Goal: Task Accomplishment & Management: Use online tool/utility

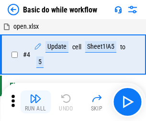
click at [36, 102] on img "button" at bounding box center [36, 99] width 12 height 12
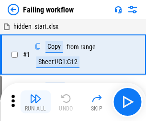
click at [36, 102] on img "button" at bounding box center [36, 99] width 12 height 12
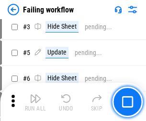
scroll to position [203, 0]
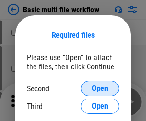
click at [100, 89] on span "Open" at bounding box center [100, 89] width 16 height 8
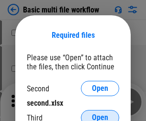
click at [100, 114] on span "Open" at bounding box center [100, 118] width 16 height 8
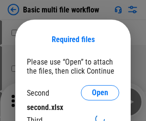
scroll to position [4, 0]
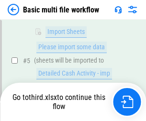
scroll to position [334, 0]
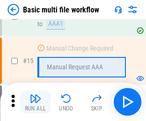
click at [36, 102] on img "button" at bounding box center [36, 99] width 12 height 12
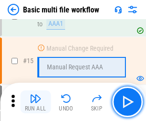
scroll to position [639, 0]
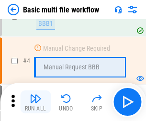
click at [36, 102] on img "button" at bounding box center [36, 99] width 12 height 12
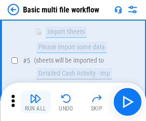
click at [36, 102] on img "button" at bounding box center [36, 99] width 12 height 12
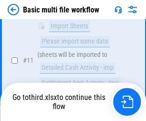
scroll to position [450, 0]
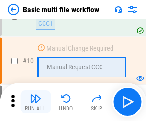
click at [36, 102] on img "button" at bounding box center [36, 99] width 12 height 12
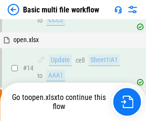
scroll to position [502, 0]
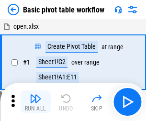
click at [36, 102] on img "button" at bounding box center [36, 99] width 12 height 12
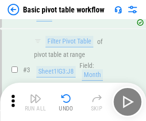
scroll to position [230, 0]
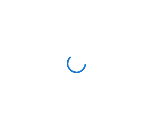
scroll to position [3, 0]
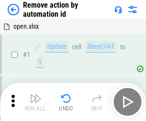
scroll to position [36, 0]
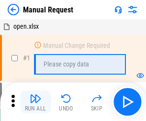
click at [36, 102] on img "button" at bounding box center [36, 99] width 12 height 12
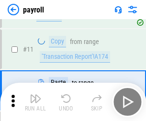
scroll to position [70, 0]
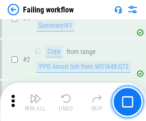
scroll to position [155, 0]
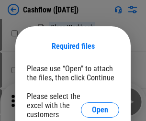
scroll to position [105, 0]
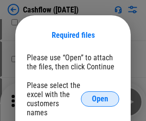
click at [100, 96] on span "Open" at bounding box center [100, 100] width 16 height 8
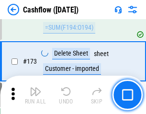
scroll to position [1016, 0]
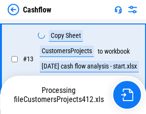
scroll to position [193, 0]
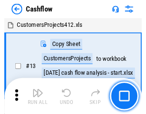
scroll to position [11, 0]
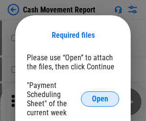
click at [100, 99] on span "Open" at bounding box center [100, 100] width 16 height 8
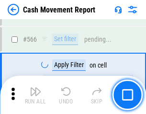
scroll to position [4399, 0]
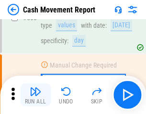
click at [36, 95] on img "button" at bounding box center [36, 92] width 12 height 12
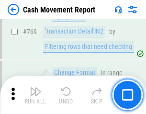
scroll to position [5333, 0]
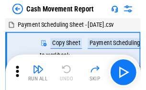
scroll to position [17, 0]
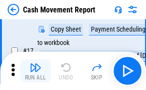
click at [36, 71] on img "button" at bounding box center [36, 68] width 12 height 12
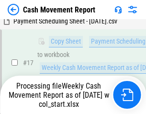
scroll to position [200, 0]
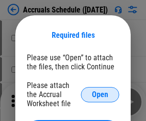
click at [100, 95] on span "Open" at bounding box center [100, 95] width 16 height 8
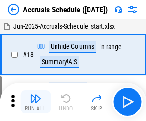
click at [36, 102] on img "button" at bounding box center [36, 99] width 12 height 12
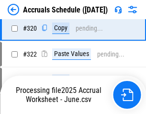
scroll to position [1785, 0]
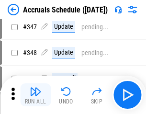
click at [36, 95] on img "button" at bounding box center [36, 92] width 12 height 12
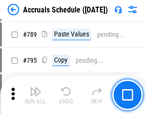
scroll to position [4032, 0]
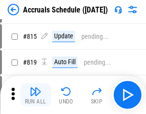
click at [36, 95] on img "button" at bounding box center [36, 92] width 12 height 12
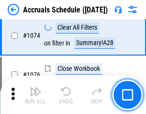
scroll to position [5748, 0]
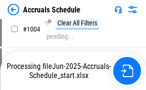
scroll to position [4931, 0]
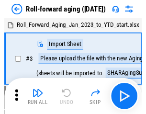
scroll to position [1, 0]
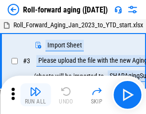
click at [36, 95] on img "button" at bounding box center [36, 92] width 12 height 12
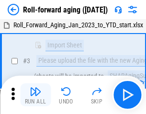
click at [36, 95] on img "button" at bounding box center [36, 92] width 12 height 12
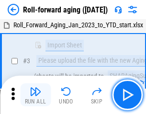
scroll to position [62, 0]
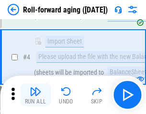
click at [36, 95] on img "button" at bounding box center [36, 92] width 12 height 12
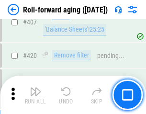
scroll to position [3328, 0]
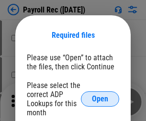
click at [100, 99] on span "Open" at bounding box center [100, 100] width 16 height 8
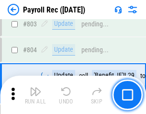
scroll to position [6098, 0]
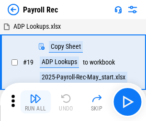
click at [36, 102] on img "button" at bounding box center [36, 99] width 12 height 12
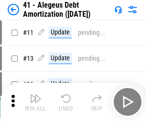
click at [36, 102] on img "button" at bounding box center [36, 99] width 12 height 12
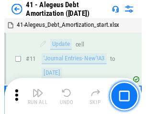
scroll to position [119, 0]
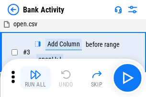
click at [36, 78] on img "button" at bounding box center [36, 75] width 12 height 12
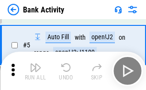
scroll to position [51, 0]
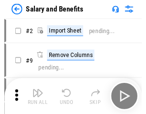
scroll to position [13, 0]
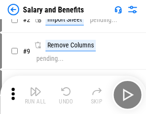
click at [36, 95] on img "button" at bounding box center [36, 92] width 12 height 12
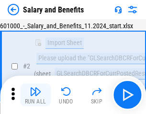
click at [36, 95] on img "button" at bounding box center [36, 92] width 12 height 12
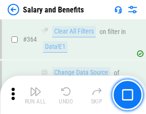
scroll to position [4520, 0]
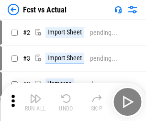
click at [36, 95] on img "button" at bounding box center [36, 99] width 12 height 12
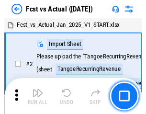
scroll to position [12, 0]
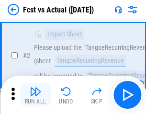
click at [36, 95] on img "button" at bounding box center [36, 92] width 12 height 12
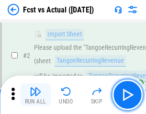
scroll to position [90, 0]
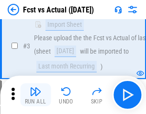
click at [36, 95] on img "button" at bounding box center [36, 92] width 12 height 12
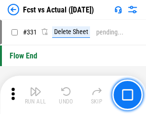
scroll to position [4594, 0]
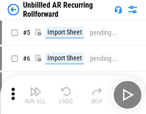
click at [36, 95] on img "button" at bounding box center [36, 92] width 12 height 12
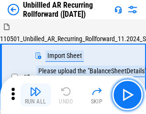
scroll to position [21, 0]
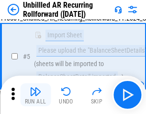
click at [36, 95] on img "button" at bounding box center [36, 92] width 12 height 12
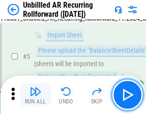
scroll to position [90, 0]
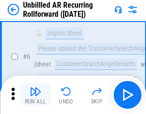
click at [36, 95] on img "button" at bounding box center [36, 92] width 12 height 12
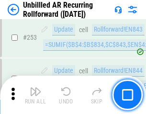
scroll to position [3260, 0]
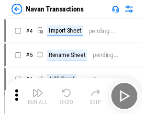
scroll to position [15, 0]
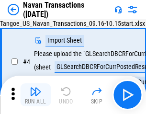
click at [36, 95] on img "button" at bounding box center [36, 92] width 12 height 12
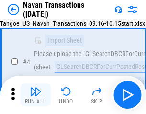
click at [36, 95] on img "button" at bounding box center [36, 92] width 12 height 12
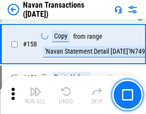
scroll to position [3112, 0]
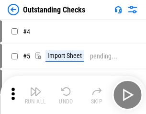
click at [36, 95] on img "button" at bounding box center [36, 92] width 12 height 12
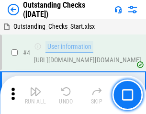
scroll to position [40, 0]
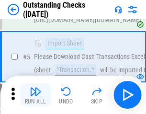
click at [36, 95] on img "button" at bounding box center [36, 92] width 12 height 12
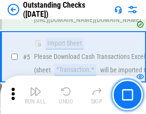
scroll to position [100, 0]
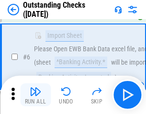
click at [36, 95] on img "button" at bounding box center [36, 92] width 12 height 12
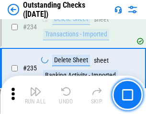
scroll to position [2915, 0]
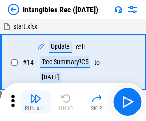
click at [36, 102] on img "button" at bounding box center [36, 99] width 12 height 12
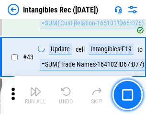
scroll to position [374, 0]
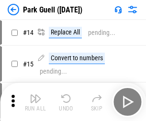
click at [36, 95] on img "button" at bounding box center [36, 99] width 12 height 12
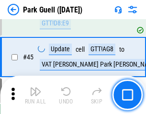
scroll to position [1200, 0]
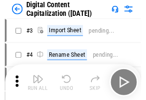
scroll to position [28, 0]
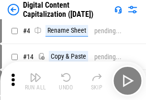
click at [36, 81] on img "button" at bounding box center [36, 78] width 12 height 12
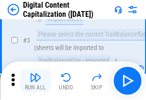
click at [36, 81] on img "button" at bounding box center [36, 78] width 12 height 12
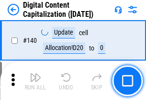
scroll to position [1018, 0]
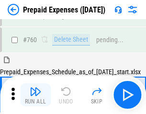
click at [36, 95] on img "button" at bounding box center [36, 92] width 12 height 12
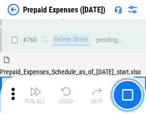
scroll to position [2660, 0]
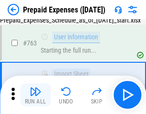
click at [36, 95] on img "button" at bounding box center [36, 92] width 12 height 12
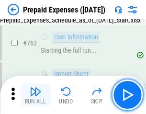
scroll to position [2717, 0]
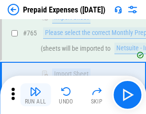
click at [36, 95] on img "button" at bounding box center [36, 92] width 12 height 12
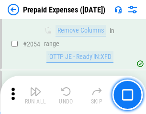
scroll to position [10033, 0]
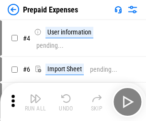
click at [36, 102] on img "button" at bounding box center [36, 99] width 12 height 12
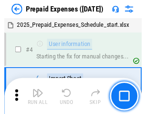
scroll to position [42, 0]
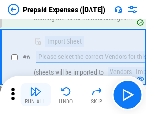
click at [36, 95] on img "button" at bounding box center [36, 92] width 12 height 12
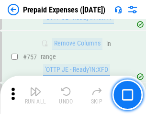
scroll to position [3420, 0]
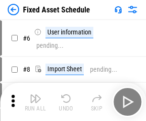
click at [36, 102] on img "button" at bounding box center [36, 99] width 12 height 12
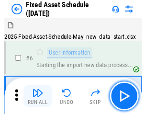
scroll to position [52, 0]
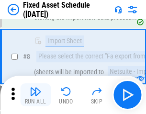
click at [36, 95] on img "button" at bounding box center [36, 92] width 12 height 12
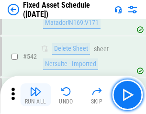
scroll to position [3422, 0]
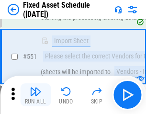
click at [36, 95] on img "button" at bounding box center [36, 92] width 12 height 12
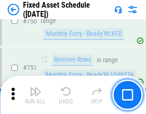
scroll to position [4679, 0]
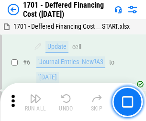
scroll to position [115, 0]
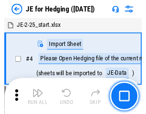
scroll to position [1, 0]
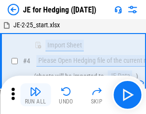
click at [36, 95] on img "button" at bounding box center [36, 92] width 12 height 12
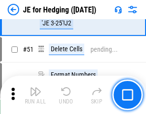
scroll to position [621, 0]
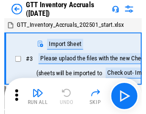
scroll to position [1, 0]
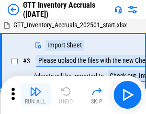
click at [36, 95] on img "button" at bounding box center [36, 92] width 12 height 12
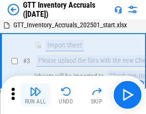
click at [36, 95] on img "button" at bounding box center [36, 92] width 12 height 12
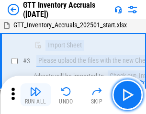
scroll to position [62, 0]
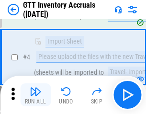
click at [36, 95] on img "button" at bounding box center [36, 92] width 12 height 12
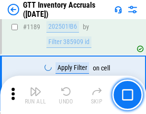
scroll to position [7837, 0]
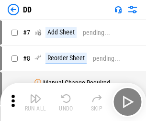
click at [36, 102] on img "button" at bounding box center [36, 99] width 12 height 12
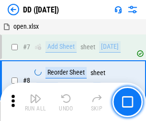
scroll to position [93, 0]
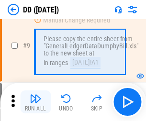
click at [36, 102] on img "button" at bounding box center [36, 99] width 12 height 12
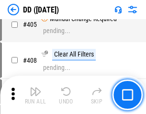
scroll to position [4294, 0]
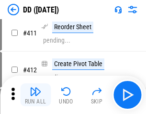
click at [36, 95] on img "button" at bounding box center [36, 92] width 12 height 12
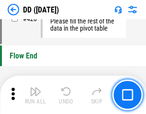
scroll to position [4594, 0]
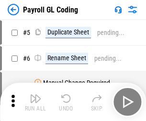
click at [36, 102] on img "button" at bounding box center [36, 99] width 12 height 12
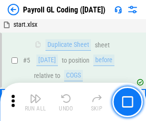
scroll to position [115, 0]
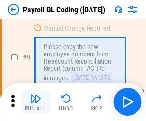
click at [36, 102] on img "button" at bounding box center [36, 99] width 12 height 12
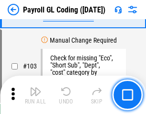
scroll to position [2252, 0]
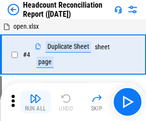
click at [36, 102] on img "button" at bounding box center [36, 99] width 12 height 12
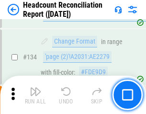
scroll to position [1154, 0]
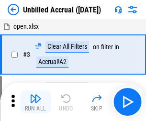
click at [36, 102] on img "button" at bounding box center [36, 99] width 12 height 12
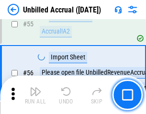
scroll to position [1002, 0]
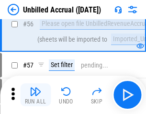
click at [36, 95] on img "button" at bounding box center [36, 92] width 12 height 12
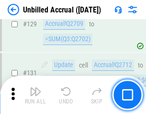
scroll to position [2859, 0]
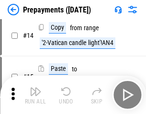
scroll to position [60, 0]
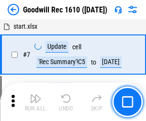
scroll to position [164, 0]
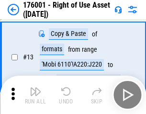
scroll to position [62, 0]
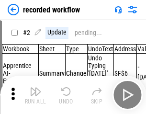
click at [36, 95] on img "button" at bounding box center [36, 92] width 12 height 12
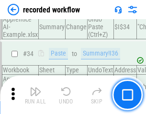
scroll to position [3000, 0]
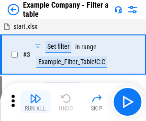
click at [36, 102] on img "button" at bounding box center [36, 99] width 12 height 12
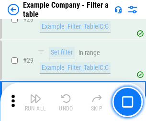
scroll to position [878, 0]
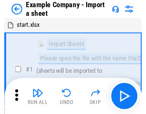
scroll to position [15, 0]
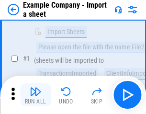
click at [36, 95] on img "button" at bounding box center [36, 92] width 12 height 12
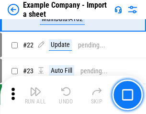
scroll to position [212, 0]
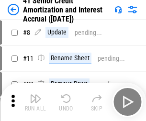
click at [36, 95] on img "button" at bounding box center [36, 99] width 12 height 12
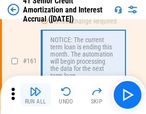
click at [36, 95] on img "button" at bounding box center [36, 92] width 12 height 12
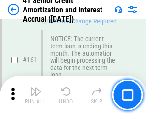
scroll to position [1027, 0]
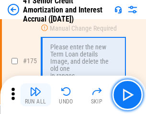
click at [36, 95] on img "button" at bounding box center [36, 92] width 12 height 12
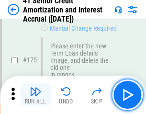
scroll to position [1124, 0]
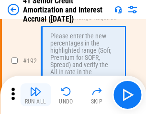
click at [36, 95] on img "button" at bounding box center [36, 92] width 12 height 12
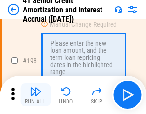
click at [36, 95] on img "button" at bounding box center [36, 92] width 12 height 12
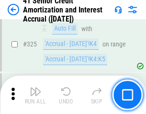
scroll to position [2452, 0]
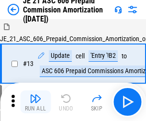
click at [36, 95] on img "button" at bounding box center [36, 99] width 12 height 12
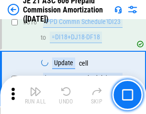
scroll to position [1792, 0]
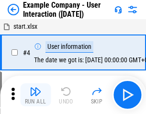
click at [36, 95] on img "button" at bounding box center [36, 92] width 12 height 12
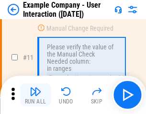
click at [36, 95] on img "button" at bounding box center [36, 92] width 12 height 12
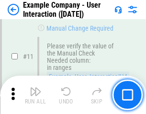
scroll to position [208, 0]
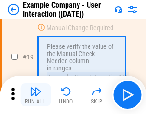
click at [36, 95] on img "button" at bounding box center [36, 92] width 12 height 12
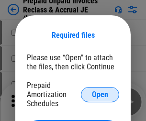
click at [100, 95] on span "Open" at bounding box center [100, 95] width 16 height 8
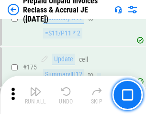
scroll to position [1296, 0]
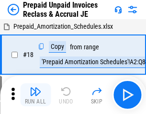
click at [36, 95] on img "button" at bounding box center [36, 92] width 12 height 12
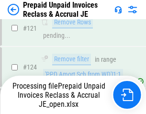
scroll to position [786, 0]
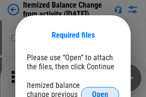
click at [100, 91] on span "Open" at bounding box center [100, 95] width 16 height 8
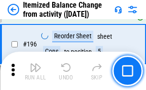
scroll to position [1847, 0]
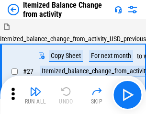
scroll to position [15, 0]
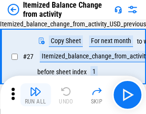
click at [36, 95] on img "button" at bounding box center [36, 92] width 12 height 12
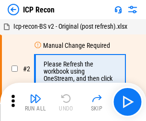
scroll to position [4, 0]
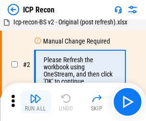
click at [36, 102] on img "button" at bounding box center [36, 99] width 12 height 12
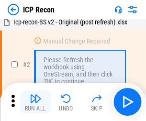
click at [36, 102] on img "button" at bounding box center [36, 99] width 12 height 12
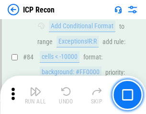
scroll to position [941, 0]
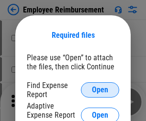
click at [100, 90] on span "Open" at bounding box center [100, 90] width 16 height 8
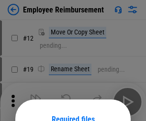
scroll to position [84, 0]
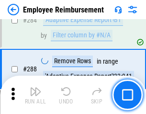
scroll to position [2609, 0]
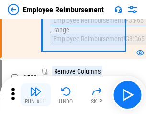
click at [36, 95] on img "button" at bounding box center [36, 92] width 12 height 12
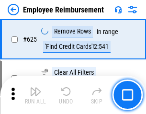
scroll to position [5747, 0]
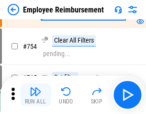
click at [36, 95] on img "button" at bounding box center [36, 92] width 12 height 12
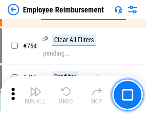
click at [36, 95] on img "button" at bounding box center [36, 92] width 12 height 12
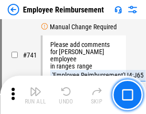
scroll to position [6734, 0]
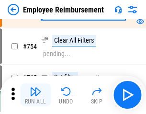
click at [36, 95] on img "button" at bounding box center [36, 92] width 12 height 12
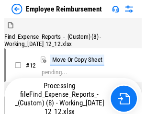
scroll to position [33, 0]
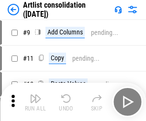
click at [36, 102] on img "button" at bounding box center [36, 99] width 12 height 12
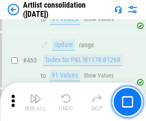
scroll to position [4203, 0]
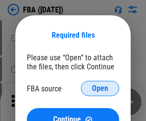
click at [100, 89] on span "Open" at bounding box center [100, 89] width 16 height 8
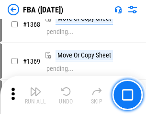
scroll to position [10308, 0]
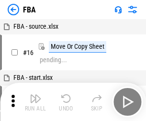
scroll to position [10, 0]
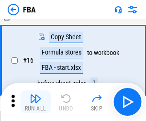
click at [36, 102] on img "button" at bounding box center [36, 99] width 12 height 12
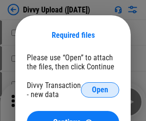
click at [100, 90] on span "Open" at bounding box center [100, 90] width 16 height 8
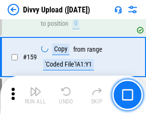
scroll to position [994, 0]
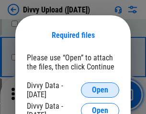
click at [100, 90] on span "Open" at bounding box center [100, 90] width 16 height 8
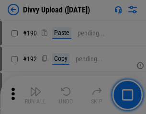
scroll to position [1211, 0]
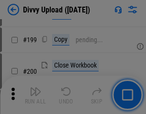
scroll to position [1396, 0]
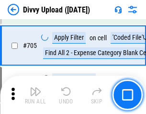
scroll to position [6566, 0]
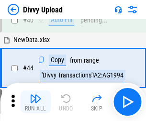
click at [36, 102] on img "button" at bounding box center [36, 99] width 12 height 12
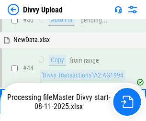
scroll to position [106, 0]
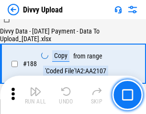
scroll to position [1130, 0]
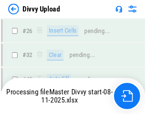
scroll to position [994, 0]
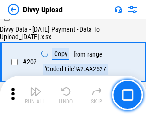
scroll to position [1553, 0]
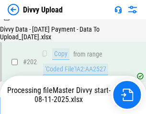
scroll to position [1553, 0]
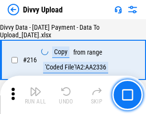
scroll to position [1976, 0]
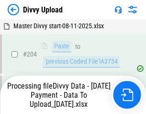
scroll to position [1709, 0]
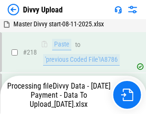
scroll to position [2132, 0]
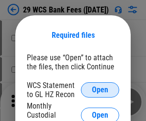
click at [100, 90] on span "Open" at bounding box center [100, 90] width 16 height 8
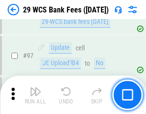
scroll to position [935, 0]
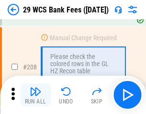
click at [36, 95] on img "button" at bounding box center [36, 92] width 12 height 12
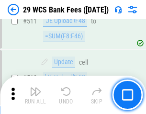
scroll to position [4829, 0]
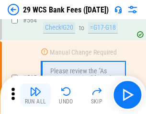
click at [36, 95] on img "button" at bounding box center [36, 92] width 12 height 12
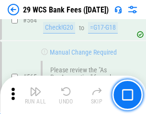
scroll to position [5191, 0]
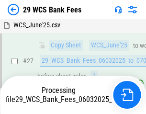
scroll to position [191, 0]
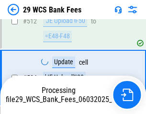
scroll to position [5066, 0]
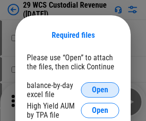
click at [100, 90] on span "Open" at bounding box center [100, 90] width 16 height 8
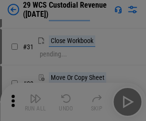
scroll to position [206, 0]
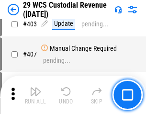
scroll to position [4445, 0]
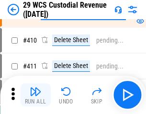
click at [36, 95] on img "button" at bounding box center [36, 92] width 12 height 12
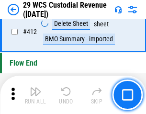
scroll to position [4584, 0]
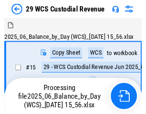
scroll to position [23, 0]
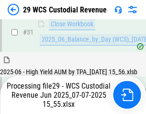
scroll to position [493, 0]
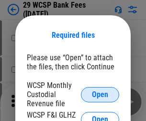
click at [100, 95] on span "Open" at bounding box center [100, 95] width 16 height 8
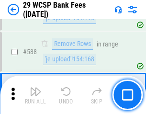
scroll to position [3778, 0]
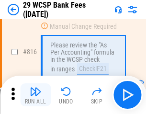
click at [36, 95] on img "button" at bounding box center [36, 92] width 12 height 12
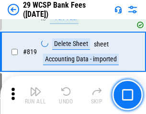
scroll to position [5864, 0]
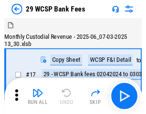
scroll to position [23, 0]
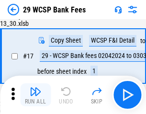
click at [36, 95] on img "button" at bounding box center [36, 92] width 12 height 12
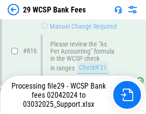
scroll to position [5902, 0]
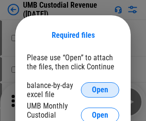
click at [100, 90] on span "Open" at bounding box center [100, 90] width 16 height 8
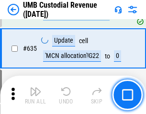
scroll to position [5023, 0]
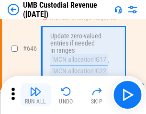
click at [36, 95] on img "button" at bounding box center [36, 92] width 12 height 12
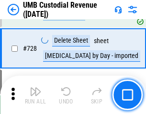
scroll to position [5921, 0]
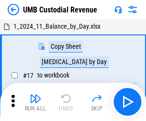
scroll to position [7, 0]
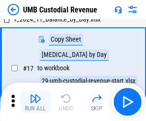
click at [36, 102] on img "button" at bounding box center [36, 99] width 12 height 12
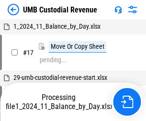
scroll to position [7, 0]
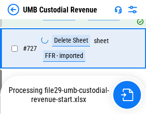
scroll to position [5857, 0]
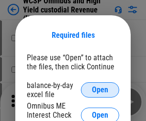
click at [100, 90] on span "Open" at bounding box center [100, 90] width 16 height 8
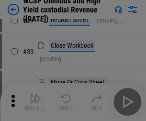
scroll to position [219, 0]
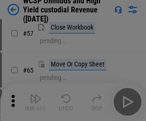
scroll to position [418, 0]
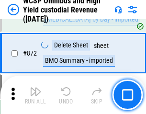
scroll to position [8123, 0]
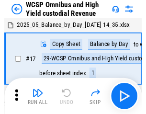
scroll to position [5, 0]
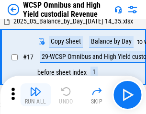
click at [36, 95] on img "button" at bounding box center [36, 92] width 12 height 12
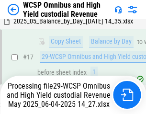
scroll to position [200, 0]
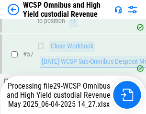
scroll to position [702, 0]
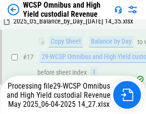
scroll to position [200, 0]
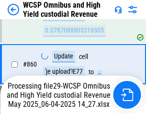
scroll to position [8101, 0]
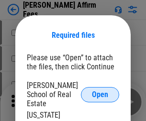
click at [100, 91] on span "Open" at bounding box center [100, 95] width 16 height 8
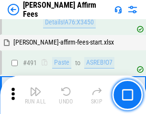
scroll to position [2610, 0]
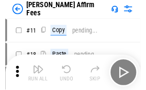
scroll to position [10, 0]
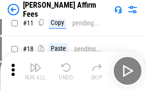
click at [36, 71] on img "button" at bounding box center [36, 68] width 12 height 12
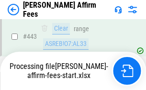
scroll to position [2517, 0]
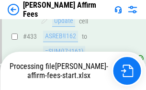
scroll to position [2532, 0]
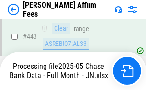
scroll to position [2532, 0]
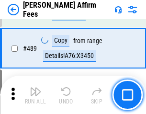
scroll to position [2505, 0]
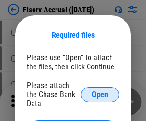
click at [100, 91] on span "Open" at bounding box center [100, 95] width 16 height 8
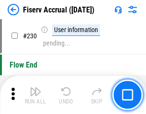
scroll to position [3041, 0]
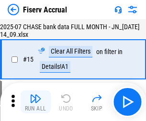
click at [36, 102] on img "button" at bounding box center [36, 99] width 12 height 12
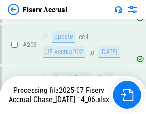
scroll to position [2775, 0]
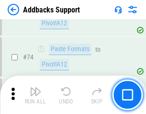
scroll to position [699, 0]
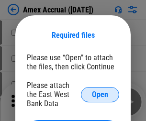
click at [100, 95] on span "Open" at bounding box center [100, 95] width 16 height 8
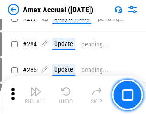
scroll to position [2498, 0]
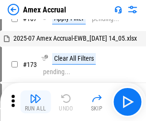
click at [36, 102] on img "button" at bounding box center [36, 99] width 12 height 12
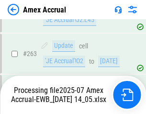
scroll to position [2685, 0]
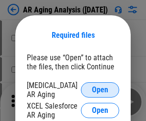
click at [100, 89] on span "Open" at bounding box center [100, 90] width 16 height 8
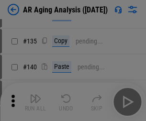
scroll to position [289, 0]
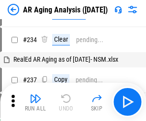
scroll to position [10, 0]
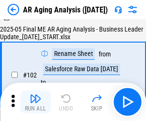
click at [36, 102] on img "button" at bounding box center [36, 99] width 12 height 12
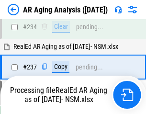
scroll to position [1488, 0]
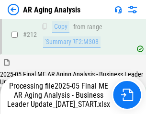
scroll to position [1477, 0]
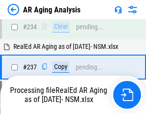
scroll to position [1517, 0]
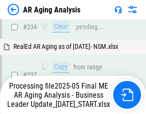
scroll to position [1517, 0]
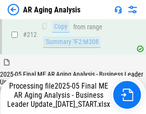
scroll to position [1477, 0]
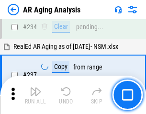
scroll to position [1477, 0]
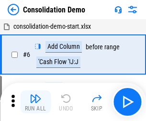
click at [36, 102] on img "button" at bounding box center [36, 99] width 12 height 12
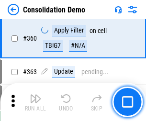
scroll to position [3217, 0]
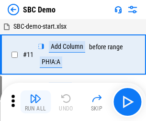
click at [36, 102] on img "button" at bounding box center [36, 99] width 12 height 12
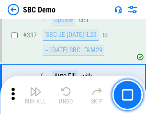
scroll to position [2525, 0]
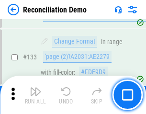
scroll to position [1140, 0]
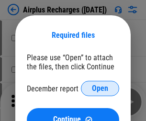
click at [100, 89] on span "Open" at bounding box center [100, 89] width 16 height 8
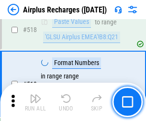
scroll to position [4130, 0]
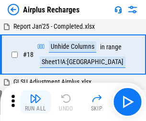
click at [36, 102] on img "button" at bounding box center [36, 99] width 12 height 12
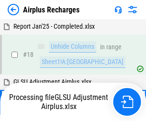
scroll to position [42, 0]
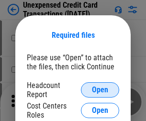
click at [100, 90] on span "Open" at bounding box center [100, 90] width 16 height 8
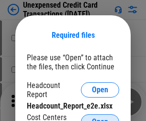
click at [100, 119] on span "Open" at bounding box center [100, 123] width 16 height 8
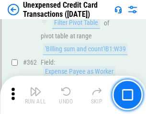
scroll to position [2468, 0]
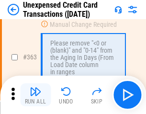
click at [36, 95] on img "button" at bounding box center [36, 92] width 12 height 12
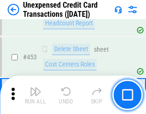
scroll to position [3273, 0]
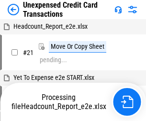
scroll to position [15, 0]
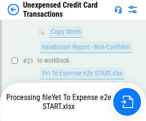
scroll to position [156, 0]
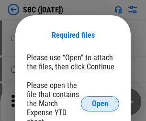
click at [100, 104] on span "Open" at bounding box center [100, 104] width 16 height 8
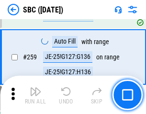
scroll to position [1876, 0]
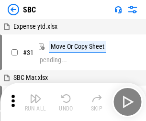
scroll to position [10, 0]
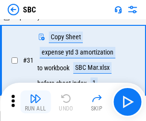
click at [36, 102] on img "button" at bounding box center [36, 99] width 12 height 12
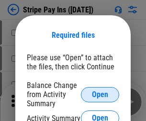
click at [100, 95] on span "Open" at bounding box center [100, 95] width 16 height 8
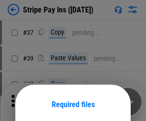
scroll to position [70, 0]
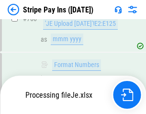
scroll to position [5054, 0]
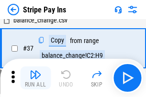
click at [36, 78] on img "button" at bounding box center [36, 75] width 12 height 12
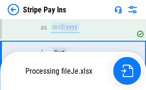
scroll to position [5033, 0]
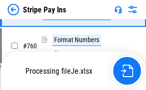
scroll to position [5033, 0]
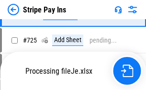
scroll to position [5033, 0]
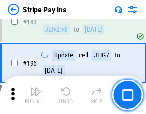
scroll to position [1299, 0]
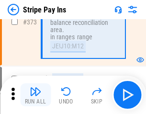
click at [36, 95] on img "button" at bounding box center [36, 92] width 12 height 12
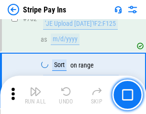
scroll to position [5021, 0]
